Goal: Entertainment & Leisure: Consume media (video, audio)

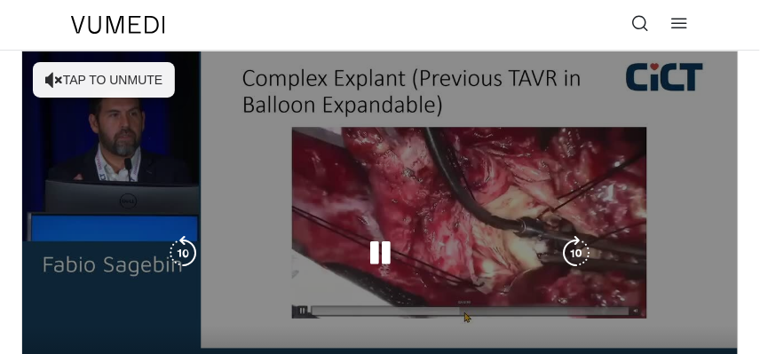
click at [138, 72] on button "Tap to unmute" at bounding box center [104, 80] width 142 height 36
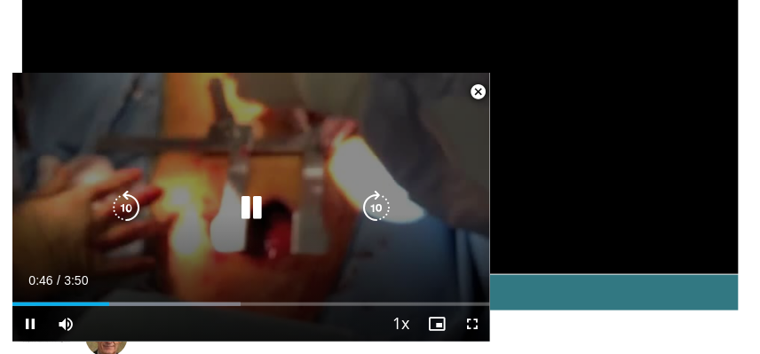
scroll to position [178, 0]
